Goal: Information Seeking & Learning: Learn about a topic

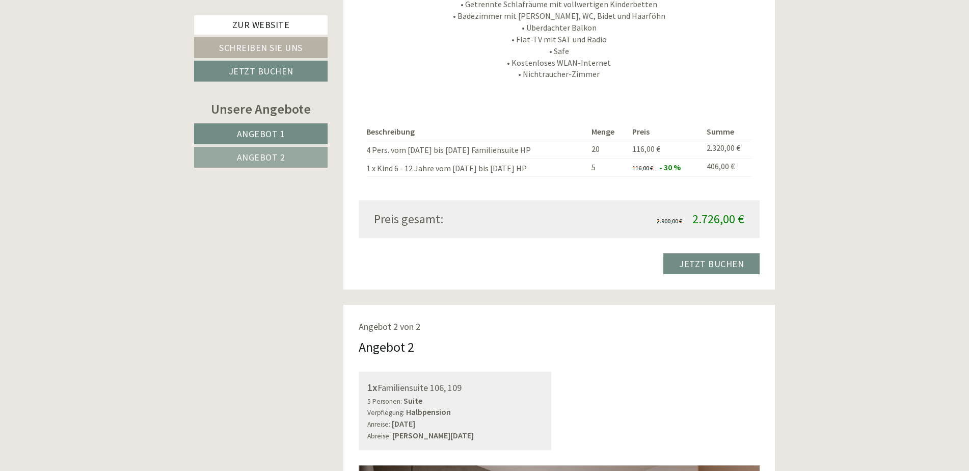
scroll to position [1172, 0]
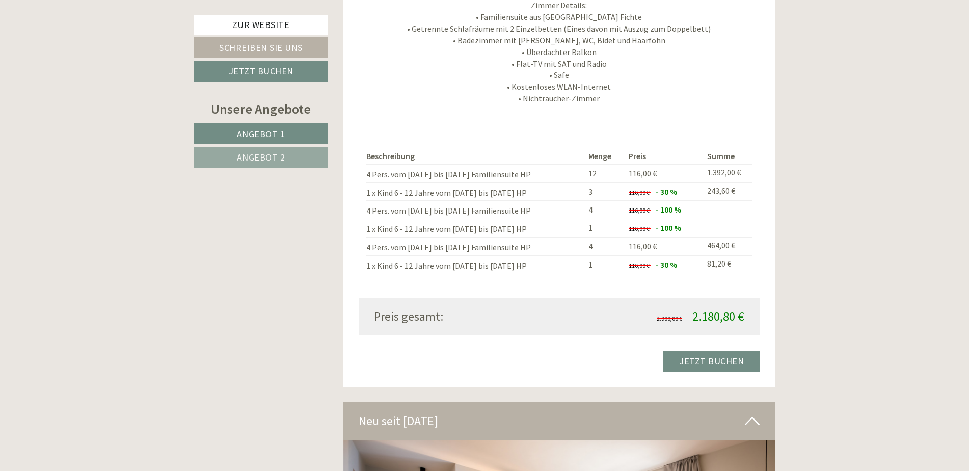
scroll to position [1885, 0]
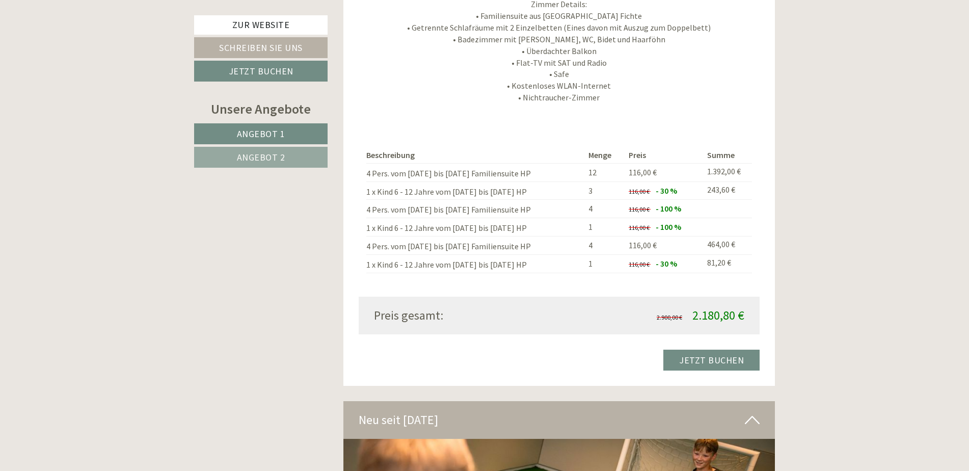
drag, startPoint x: 368, startPoint y: 193, endPoint x: 681, endPoint y: 212, distance: 313.5
click at [681, 212] on tbody "Beschreibung Menge Preis Summe 4 Pers. vom 28.09. bis 01.10. Familiensuite HP 1…" at bounding box center [559, 209] width 386 height 125
click at [703, 218] on td at bounding box center [727, 227] width 49 height 18
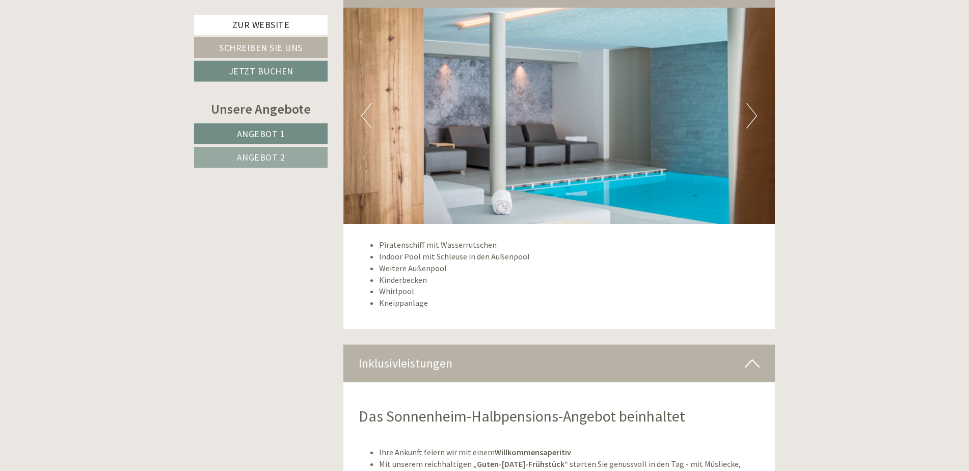
scroll to position [3210, 0]
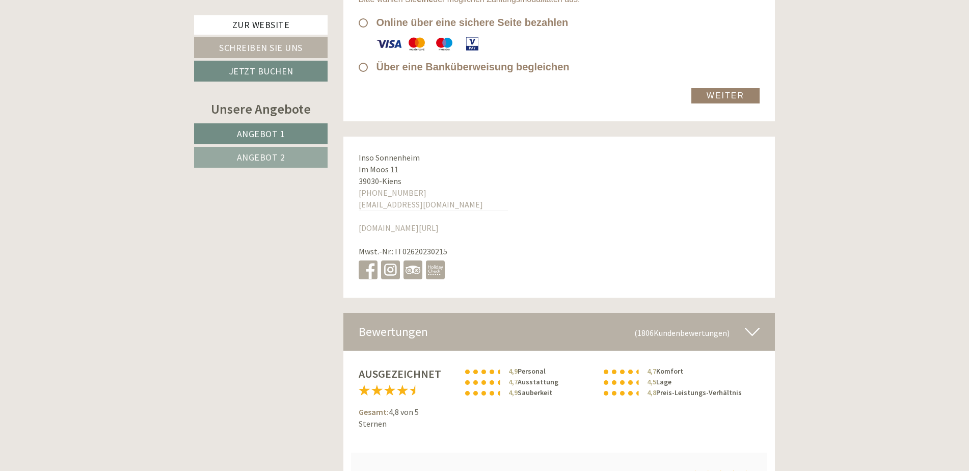
scroll to position [6369, 0]
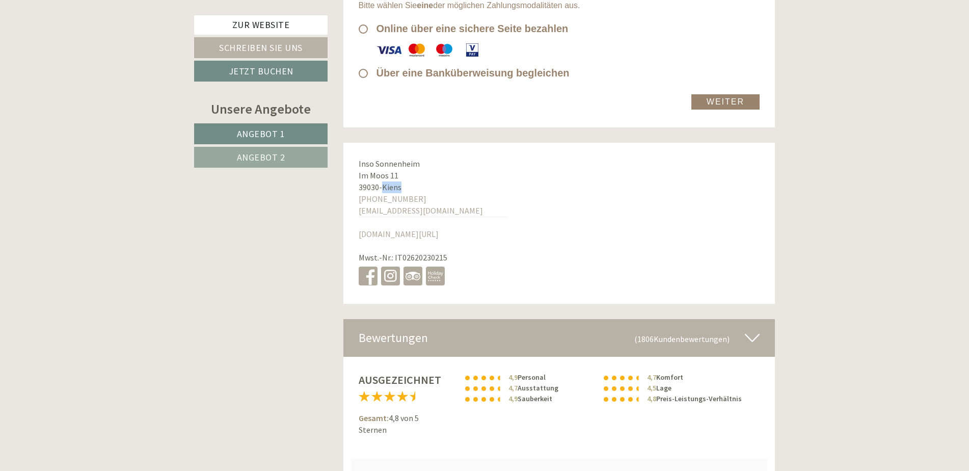
drag, startPoint x: 405, startPoint y: 137, endPoint x: 384, endPoint y: 136, distance: 20.4
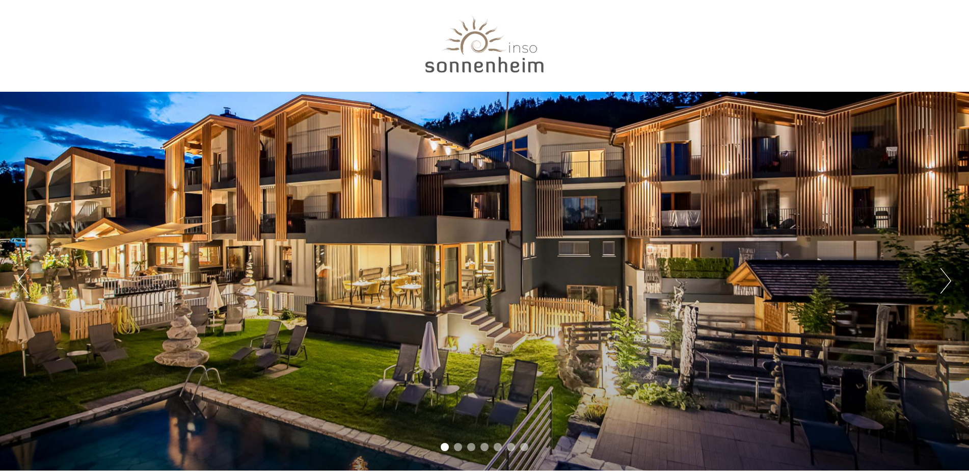
scroll to position [51, 0]
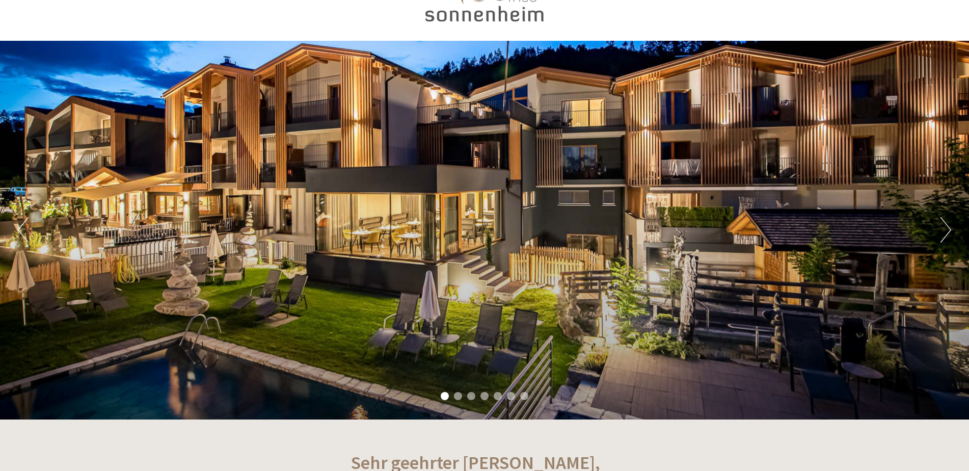
click at [944, 231] on button "Next" at bounding box center [946, 229] width 11 height 25
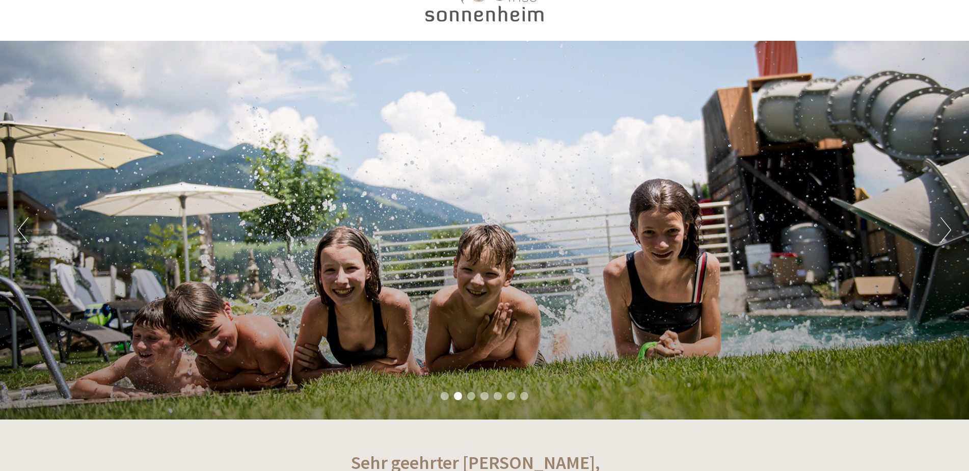
click at [944, 231] on button "Next" at bounding box center [946, 229] width 11 height 25
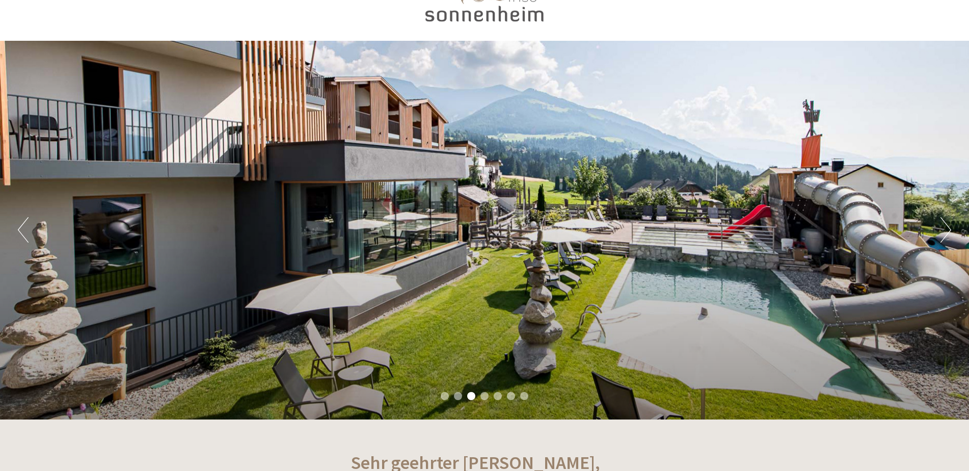
click at [943, 227] on button "Next" at bounding box center [946, 229] width 11 height 25
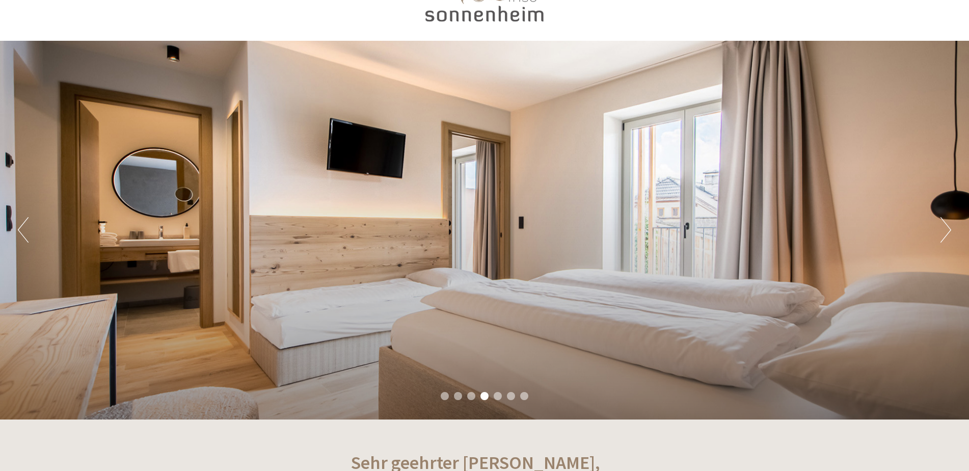
click at [943, 227] on button "Next" at bounding box center [946, 229] width 11 height 25
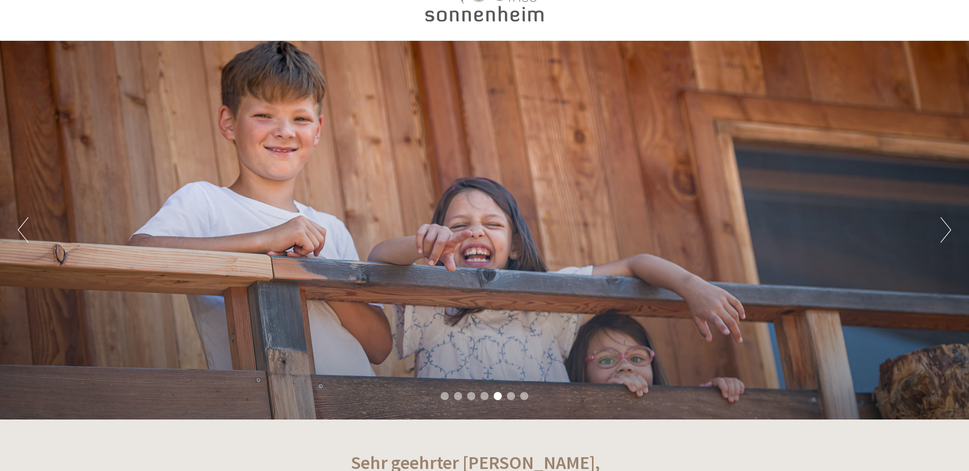
click at [943, 227] on button "Next" at bounding box center [946, 229] width 11 height 25
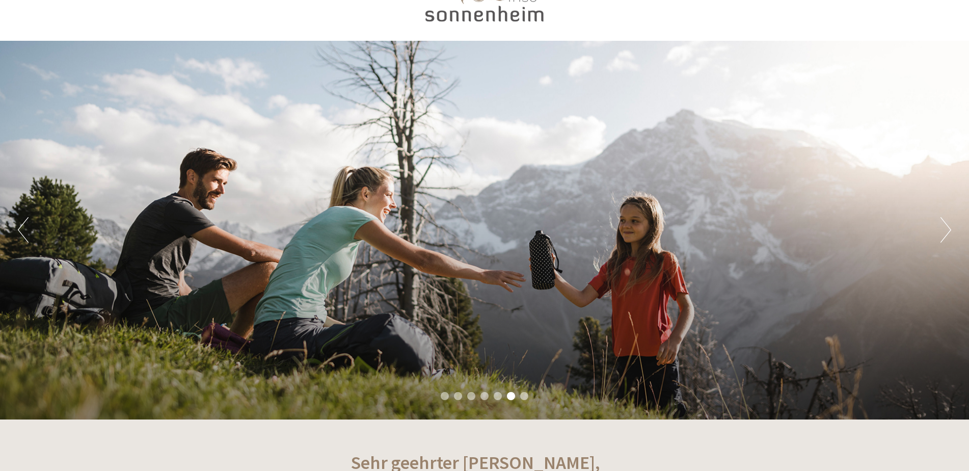
click at [943, 227] on button "Next" at bounding box center [946, 229] width 11 height 25
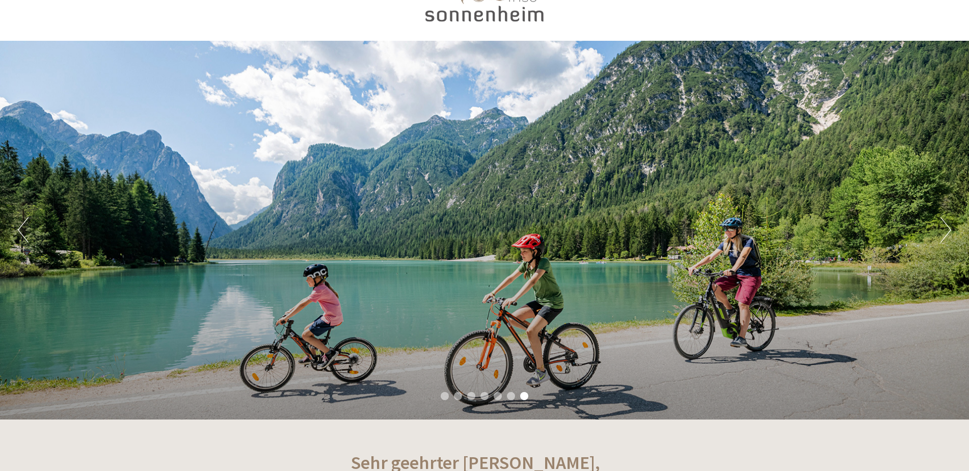
click at [943, 227] on button "Next" at bounding box center [946, 229] width 11 height 25
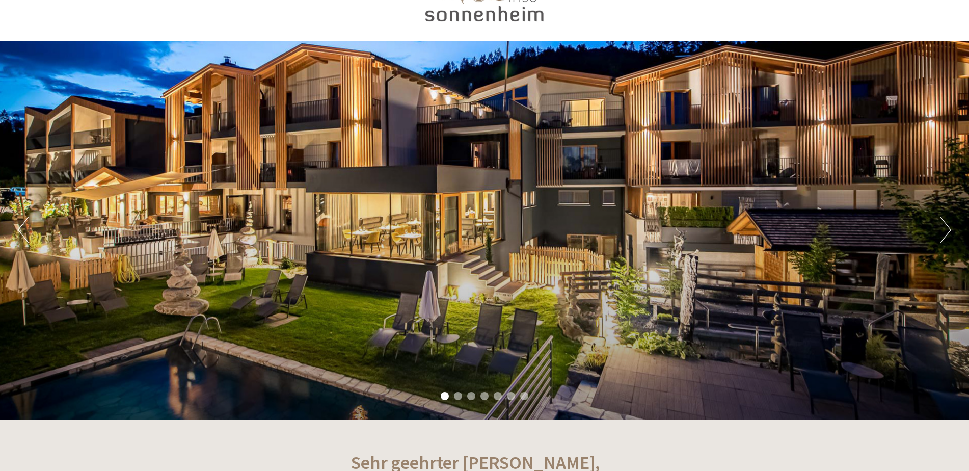
click at [943, 227] on button "Next" at bounding box center [946, 229] width 11 height 25
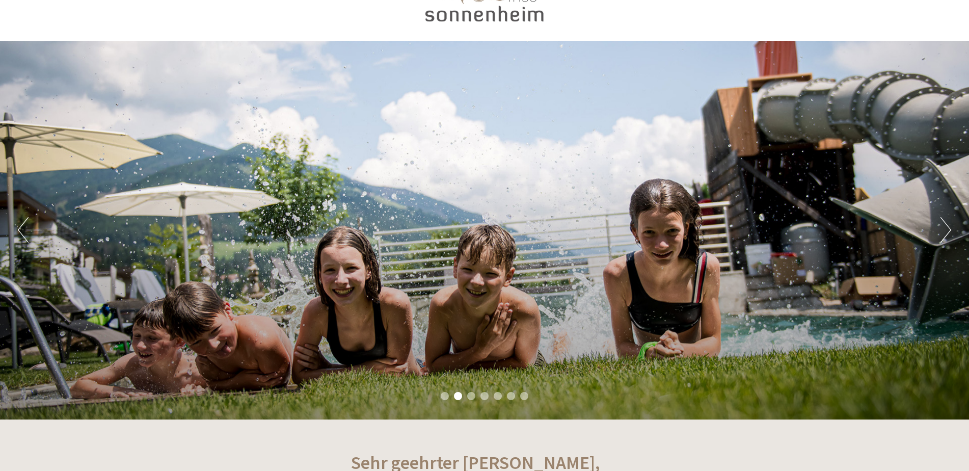
click at [943, 227] on button "Next" at bounding box center [946, 229] width 11 height 25
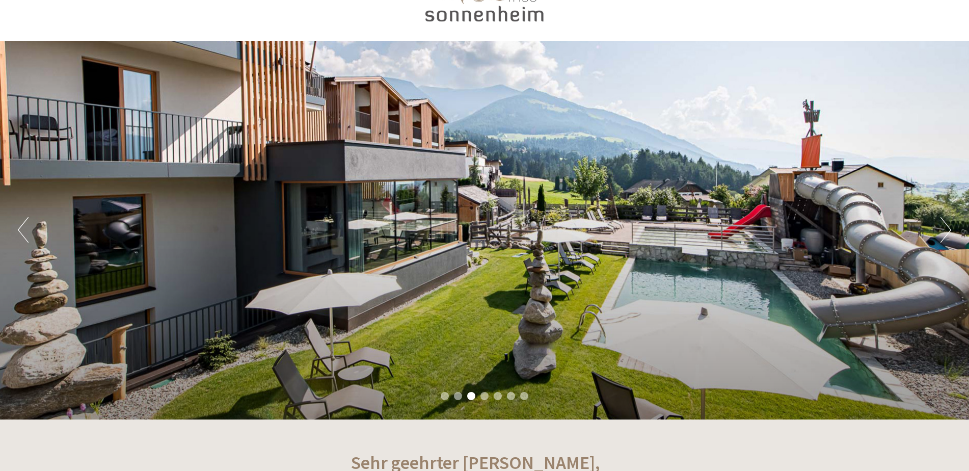
click at [943, 227] on button "Next" at bounding box center [946, 229] width 11 height 25
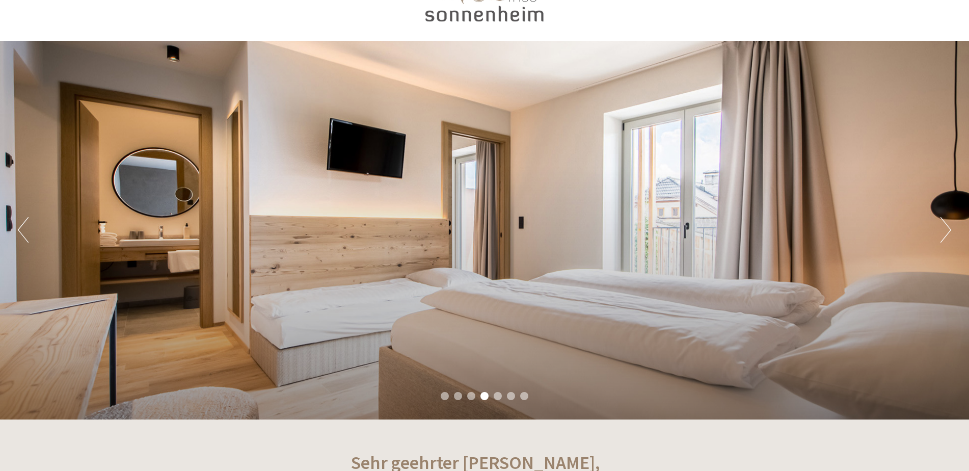
click at [943, 227] on button "Next" at bounding box center [946, 229] width 11 height 25
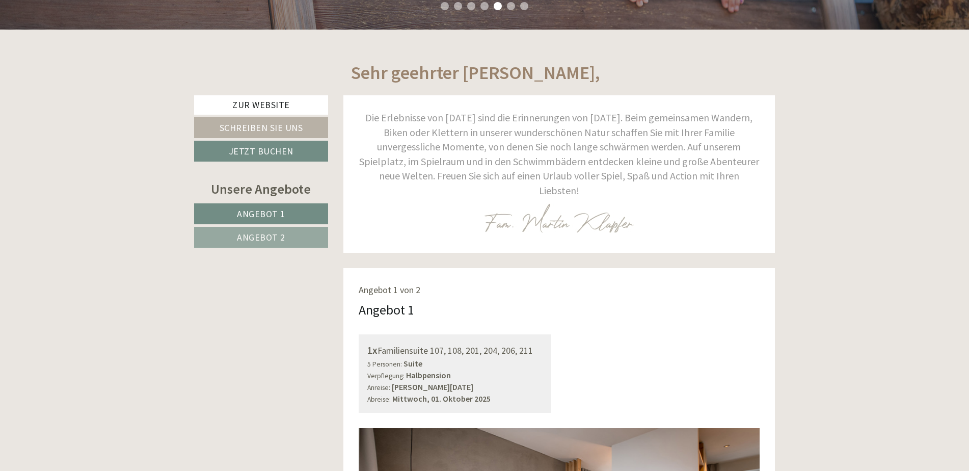
scroll to position [459, 0]
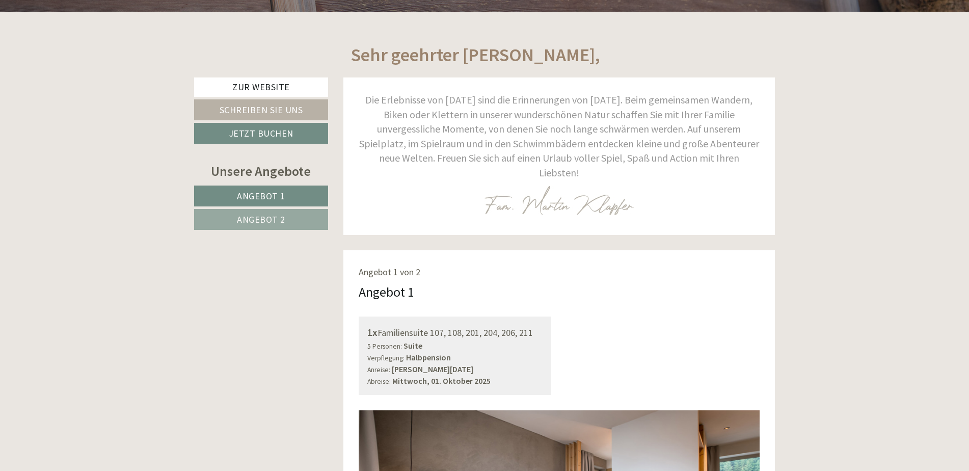
click at [272, 220] on span "Angebot 2" at bounding box center [261, 219] width 48 height 12
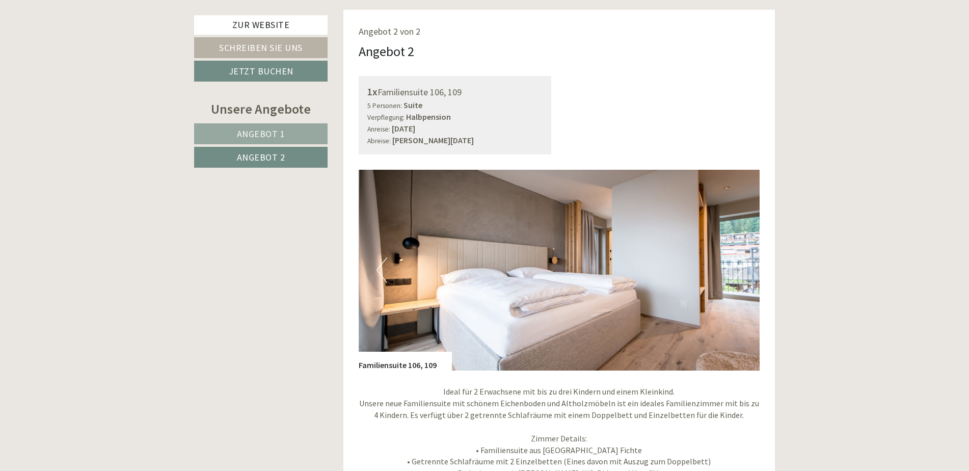
scroll to position [694, 0]
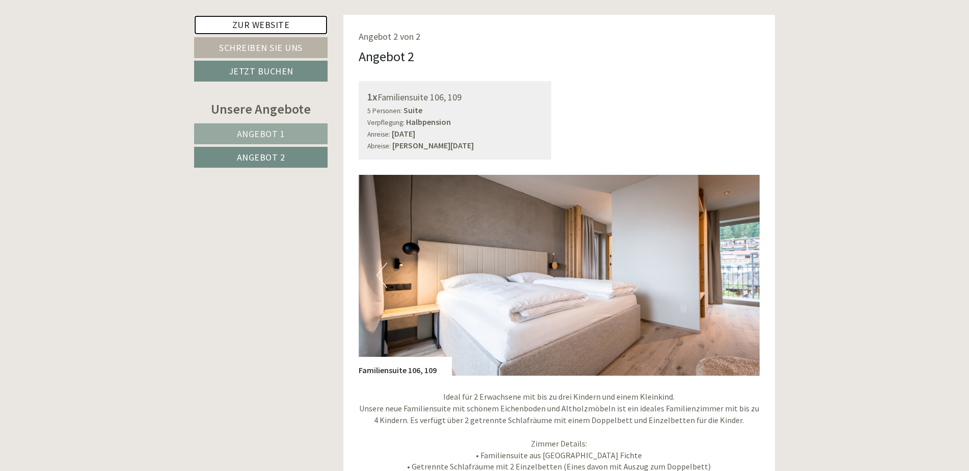
click at [279, 17] on link "Zur Website" at bounding box center [260, 24] width 133 height 19
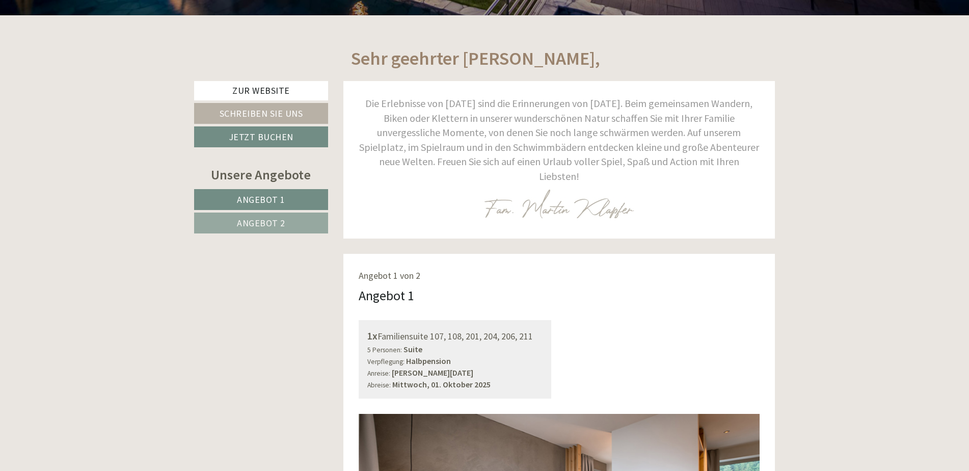
scroll to position [459, 0]
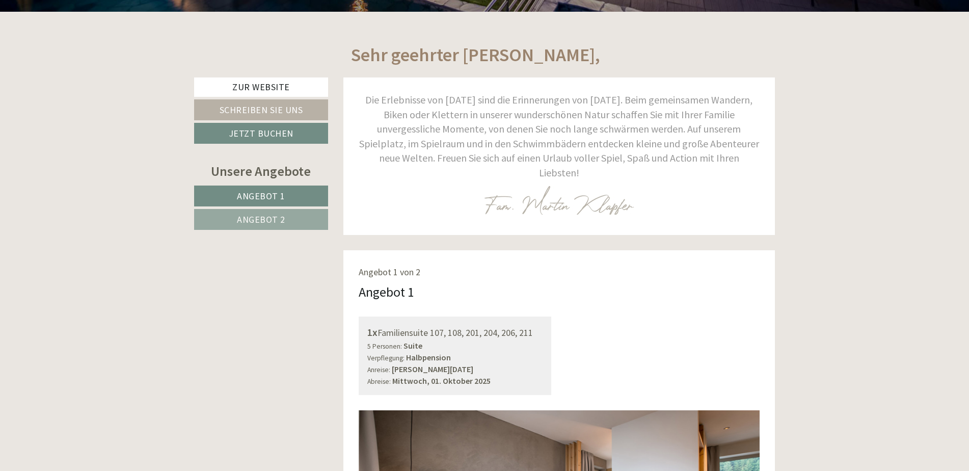
click at [417, 352] on b "Halbpension" at bounding box center [428, 357] width 45 height 10
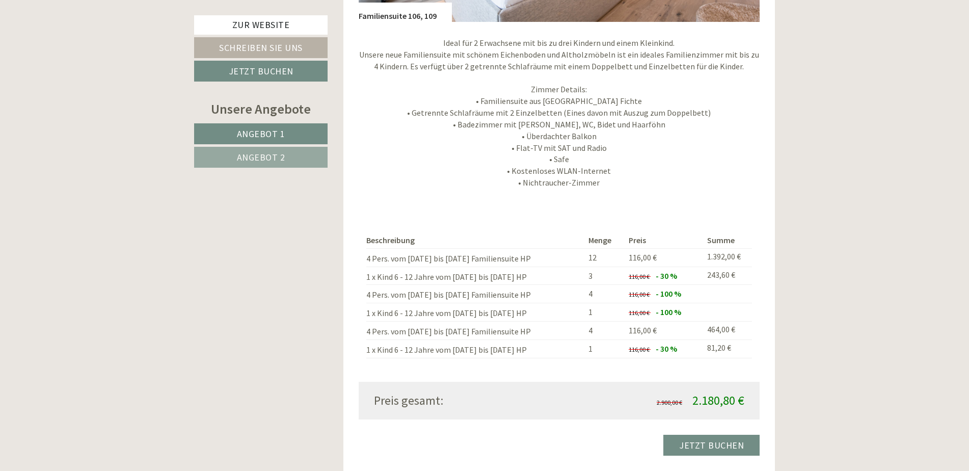
scroll to position [1783, 0]
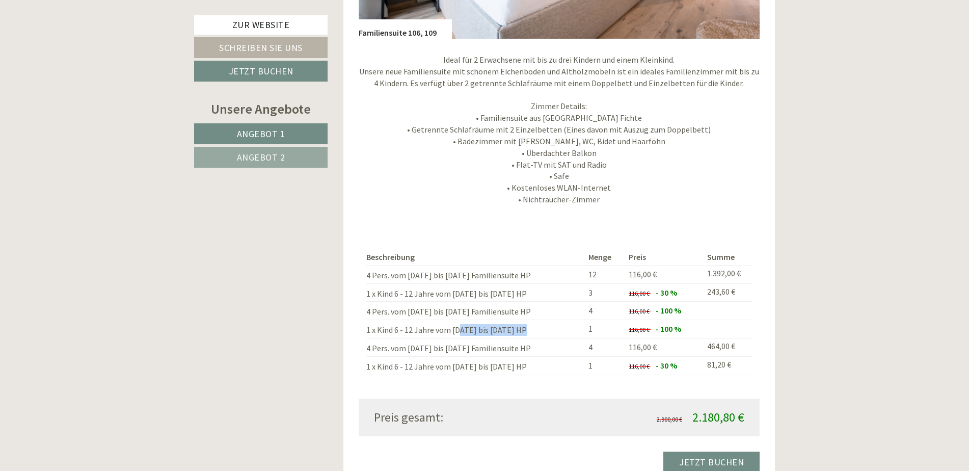
drag, startPoint x: 460, startPoint y: 316, endPoint x: 531, endPoint y: 316, distance: 71.8
click at [531, 320] on td "1 x Kind 6 - 12 Jahre vom [DATE] bis [DATE] HP" at bounding box center [475, 329] width 219 height 18
drag, startPoint x: 678, startPoint y: 313, endPoint x: 366, endPoint y: 301, distance: 312.1
click at [366, 301] on tbody "Beschreibung Menge Preis Summe 4 Pers. vom 28.09. bis 01.10. Familiensuite HP 1…" at bounding box center [559, 311] width 386 height 125
